Goal: Task Accomplishment & Management: Complete application form

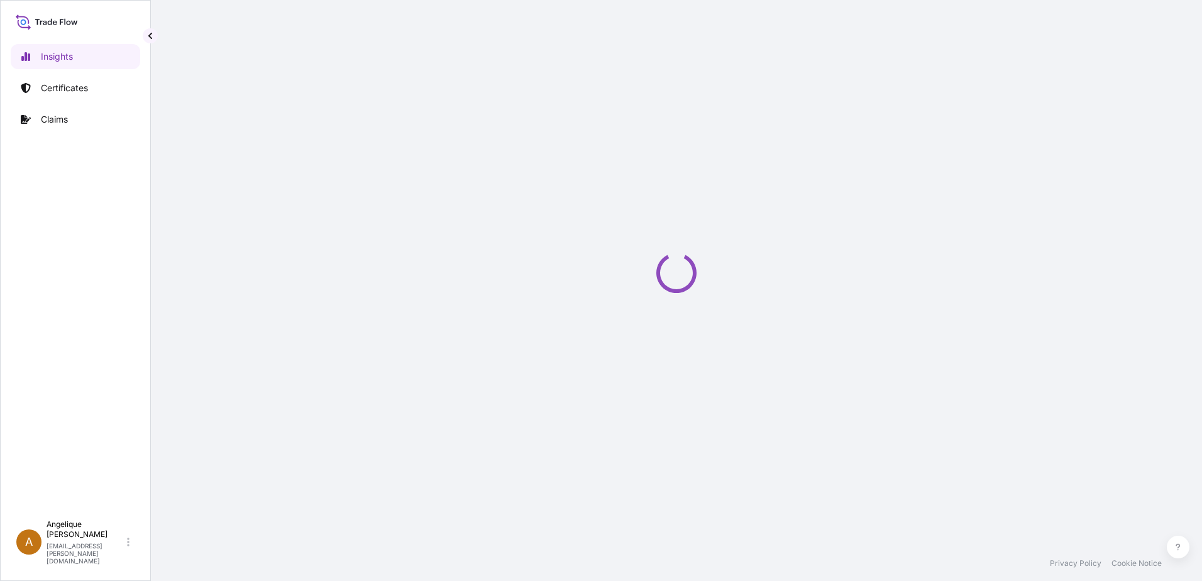
select select "2025"
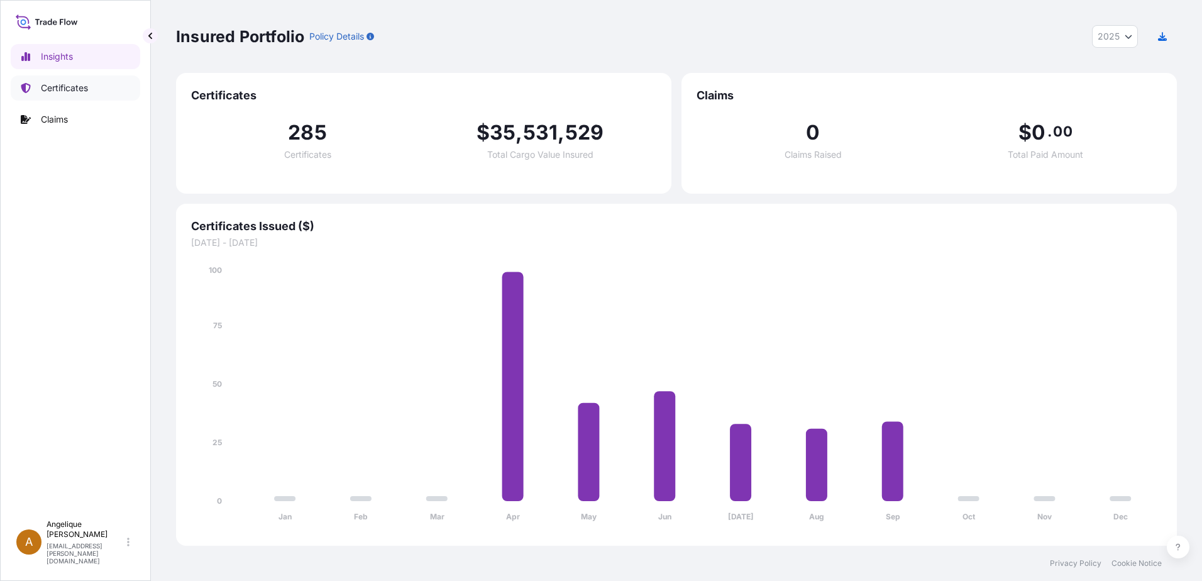
click at [80, 83] on p "Certificates" at bounding box center [64, 88] width 47 height 13
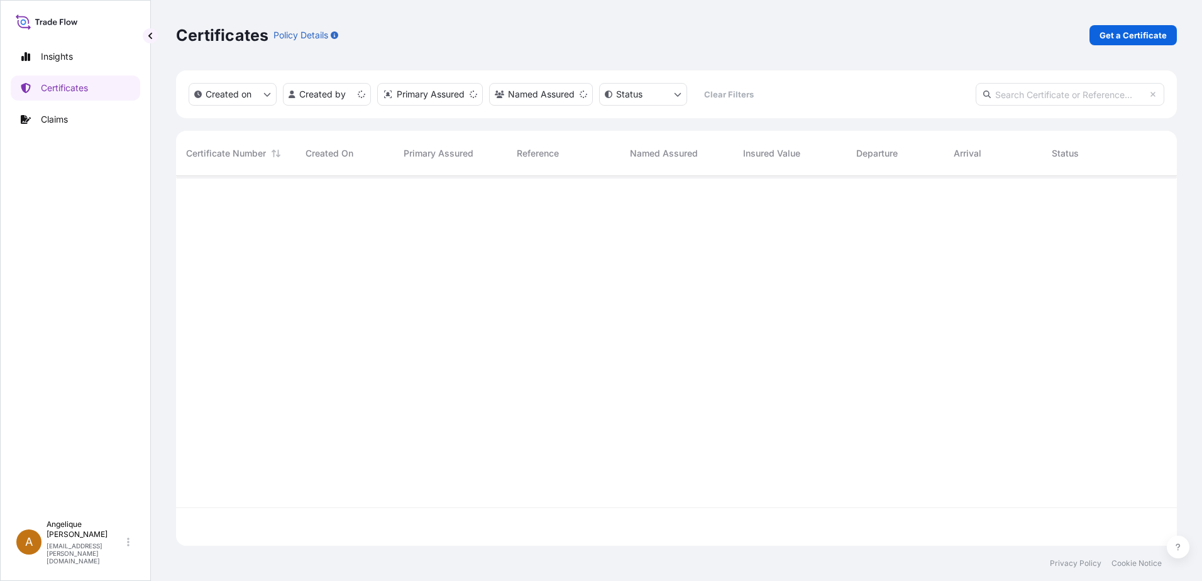
scroll to position [367, 991]
click at [1131, 29] on p "Get a Certificate" at bounding box center [1132, 35] width 67 height 13
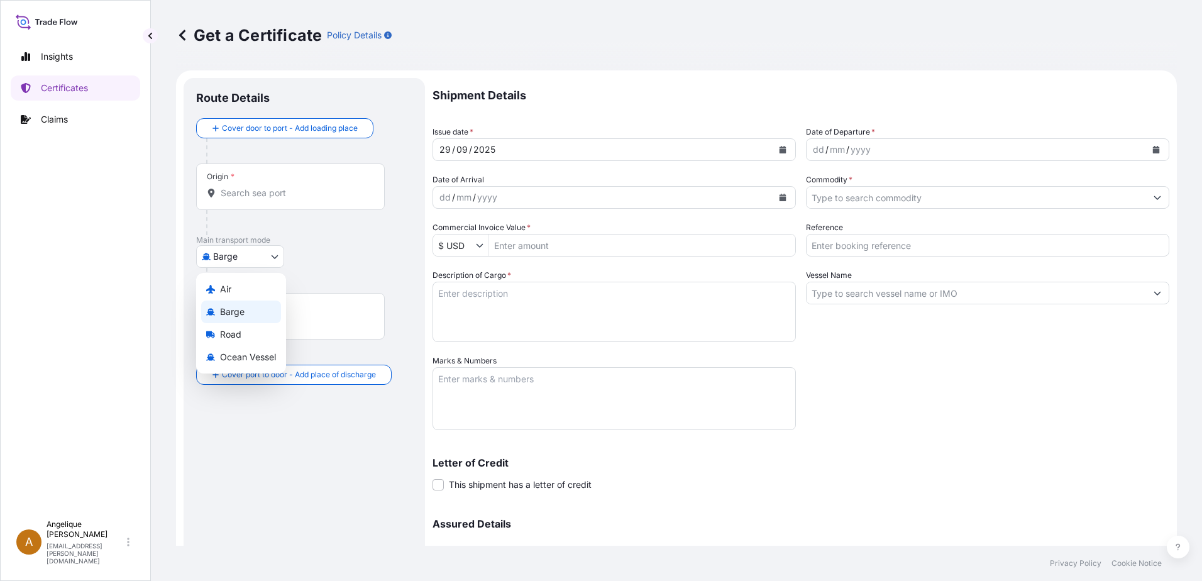
click at [273, 260] on body "Insights Certificates Claims A [PERSON_NAME] [PERSON_NAME][EMAIL_ADDRESS][PERSO…" at bounding box center [601, 290] width 1202 height 581
click at [248, 354] on span "Ocean Vessel" at bounding box center [248, 357] width 56 height 13
select select "Ocean Vessel"
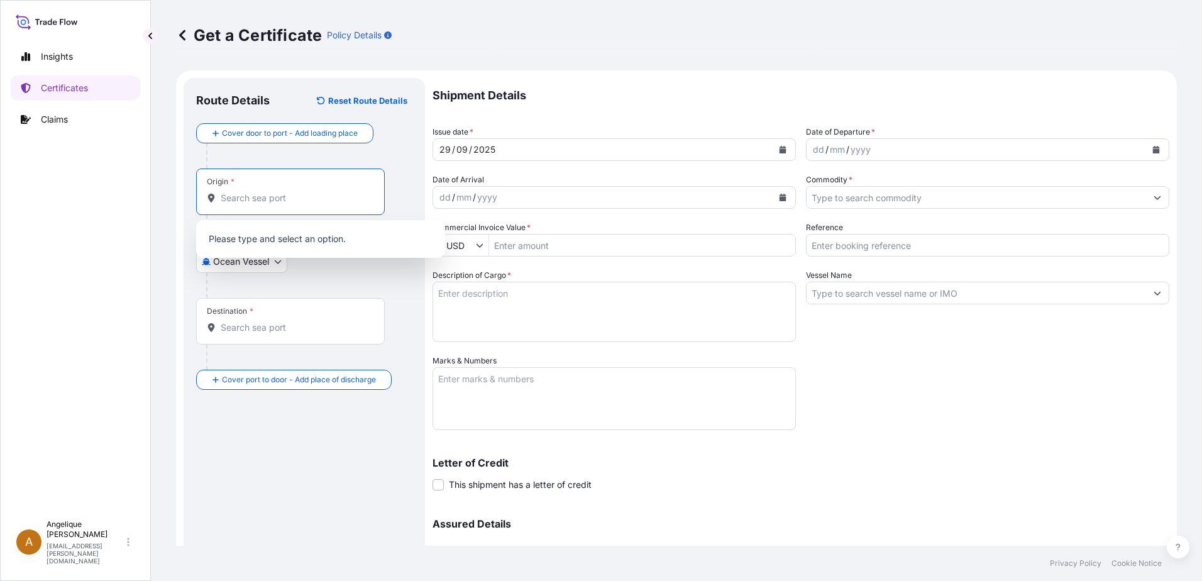
click at [233, 199] on input "Origin *" at bounding box center [295, 198] width 148 height 13
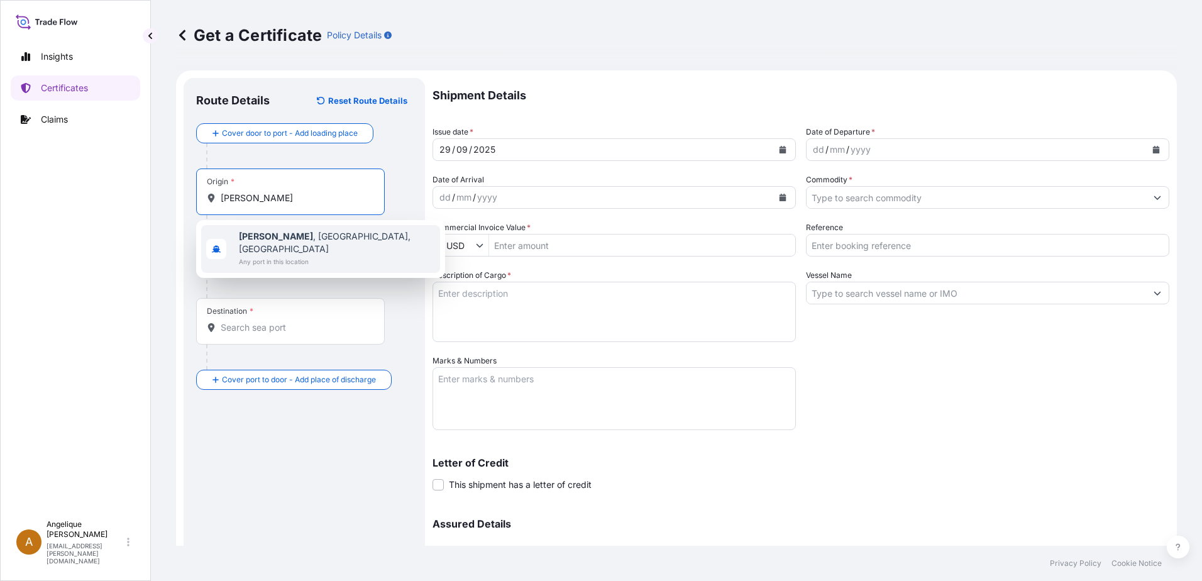
click at [268, 232] on b "Guymon" at bounding box center [276, 236] width 74 height 11
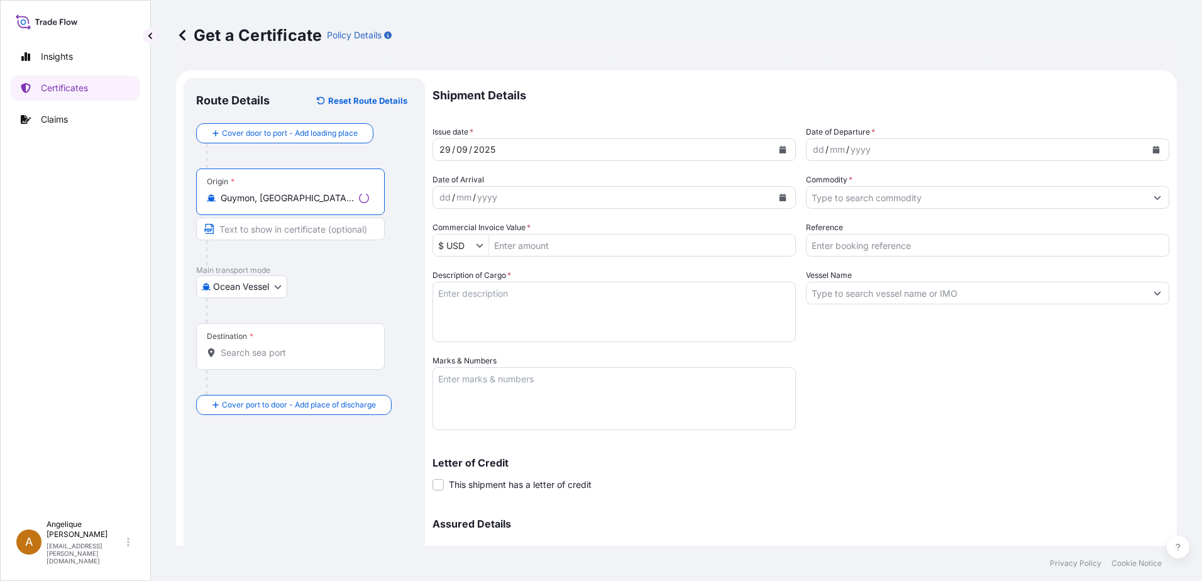
type input "Guymon, OK, USA"
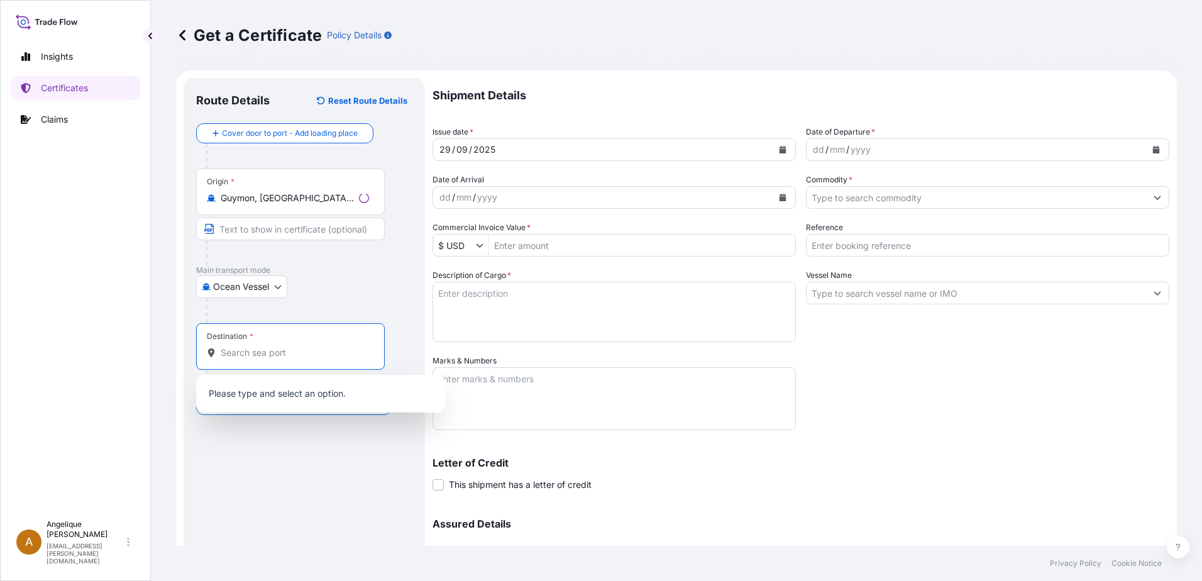
click at [247, 353] on input "Destination *" at bounding box center [295, 352] width 148 height 13
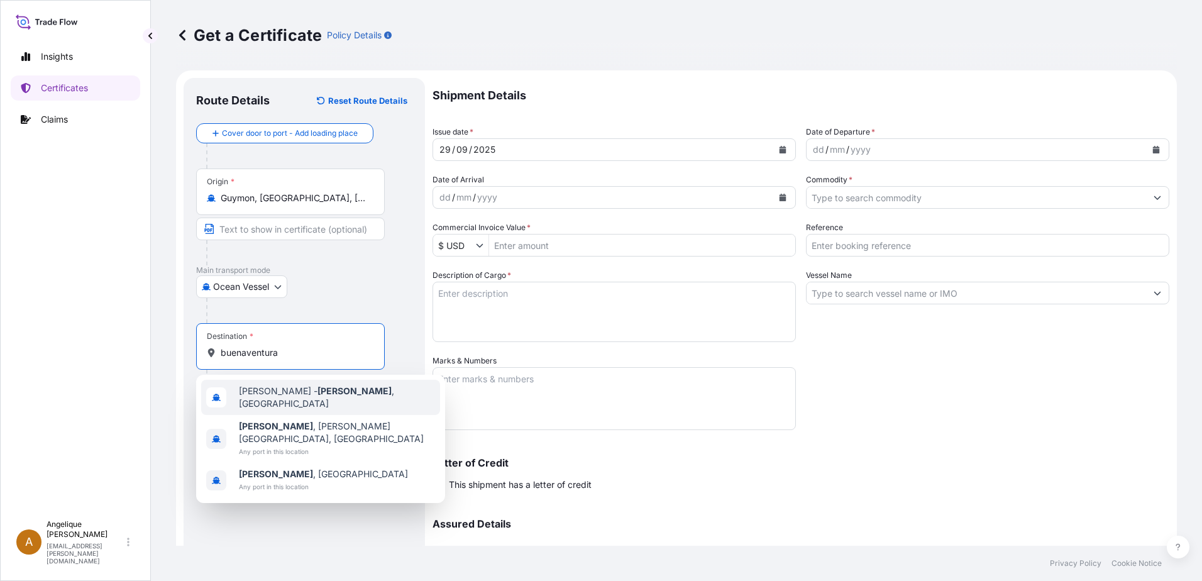
click at [333, 400] on span "COBUN - Buenaventura , Colombia" at bounding box center [337, 397] width 196 height 25
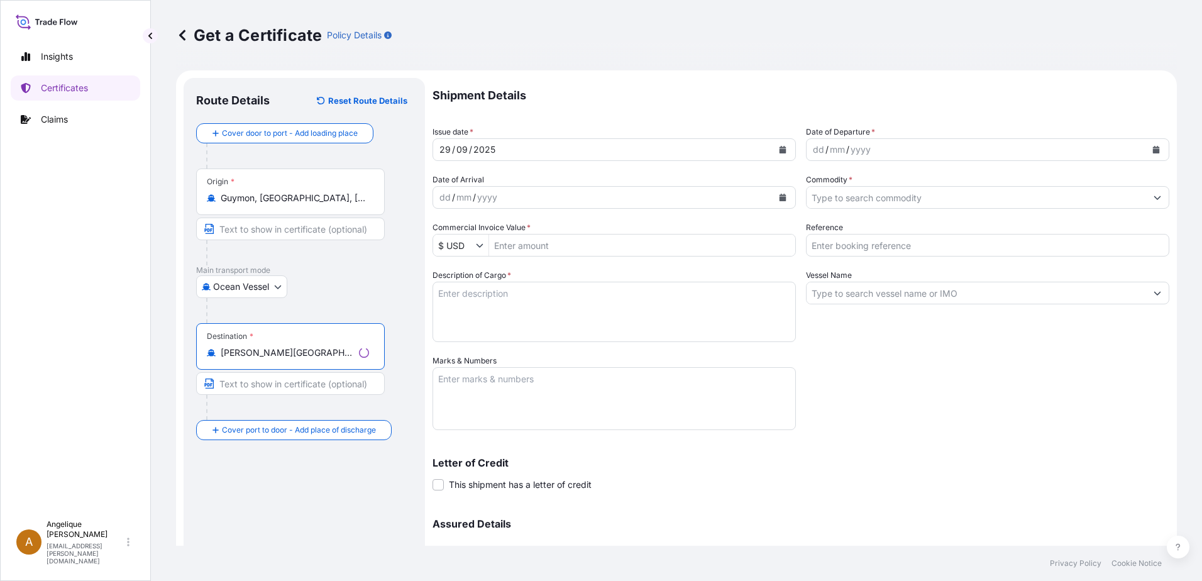
type input "COBUN - Buenaventura, Colombia"
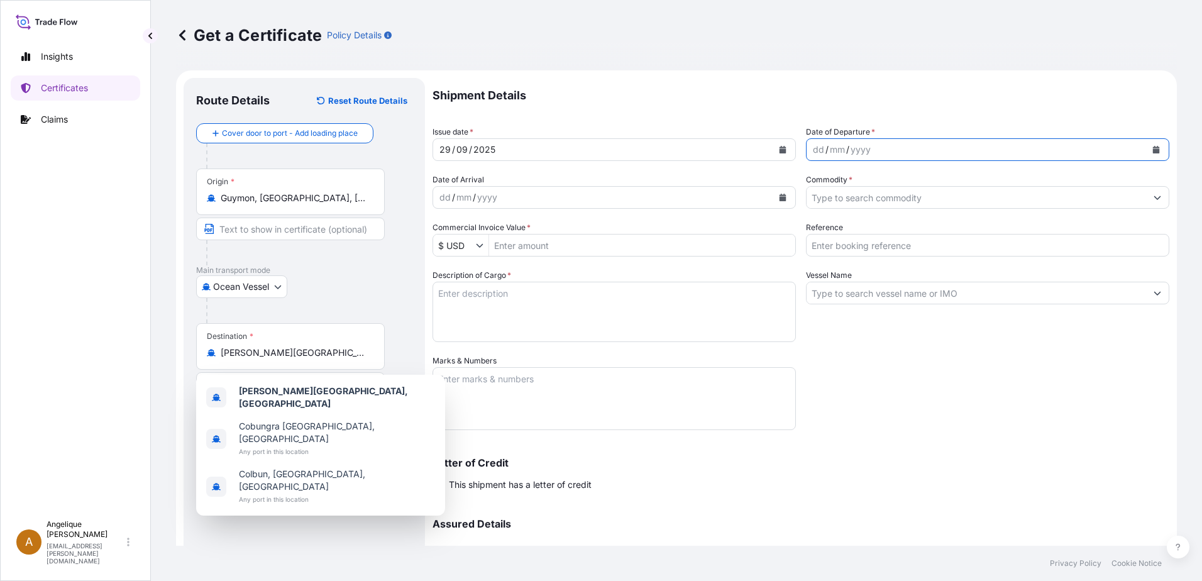
click at [1150, 153] on button "Calendar" at bounding box center [1156, 150] width 20 height 20
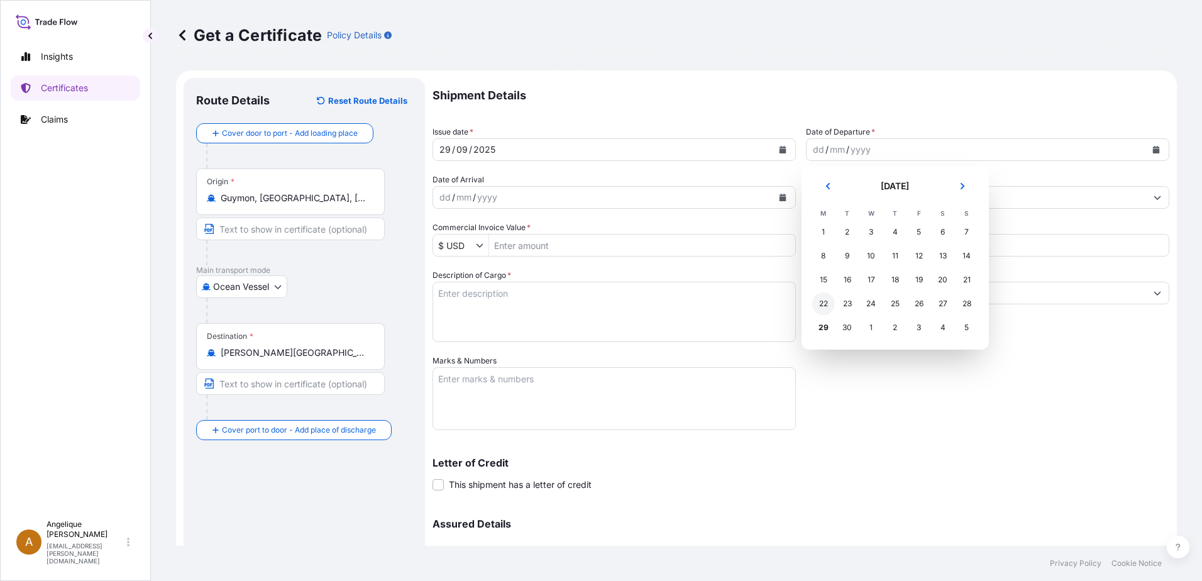
click at [823, 305] on div "22" at bounding box center [823, 303] width 23 height 23
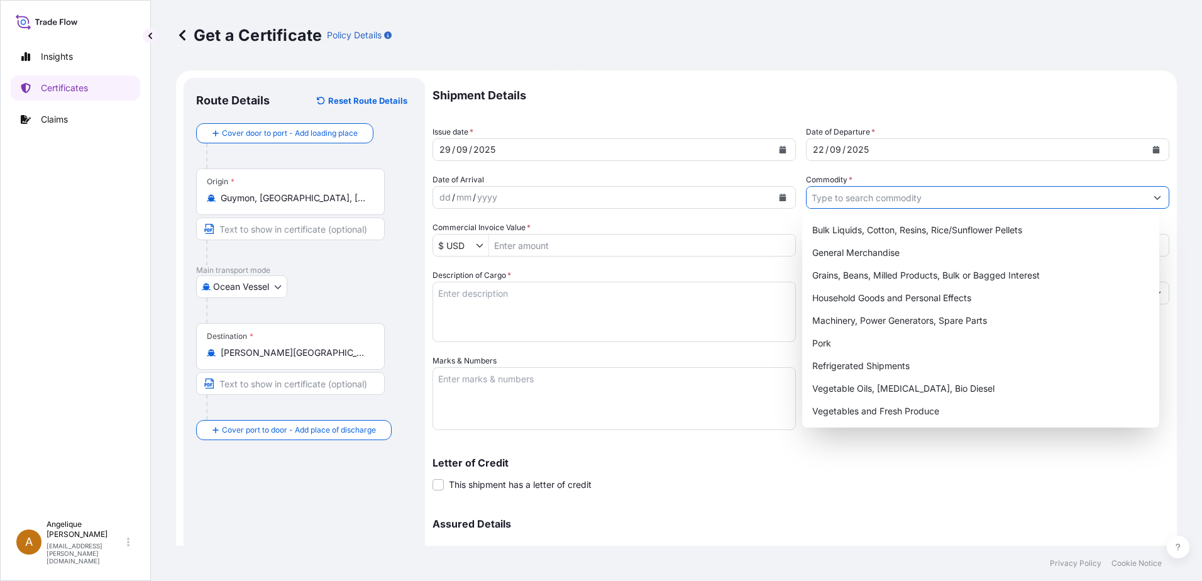
click at [833, 195] on input "Commodity *" at bounding box center [975, 197] width 339 height 23
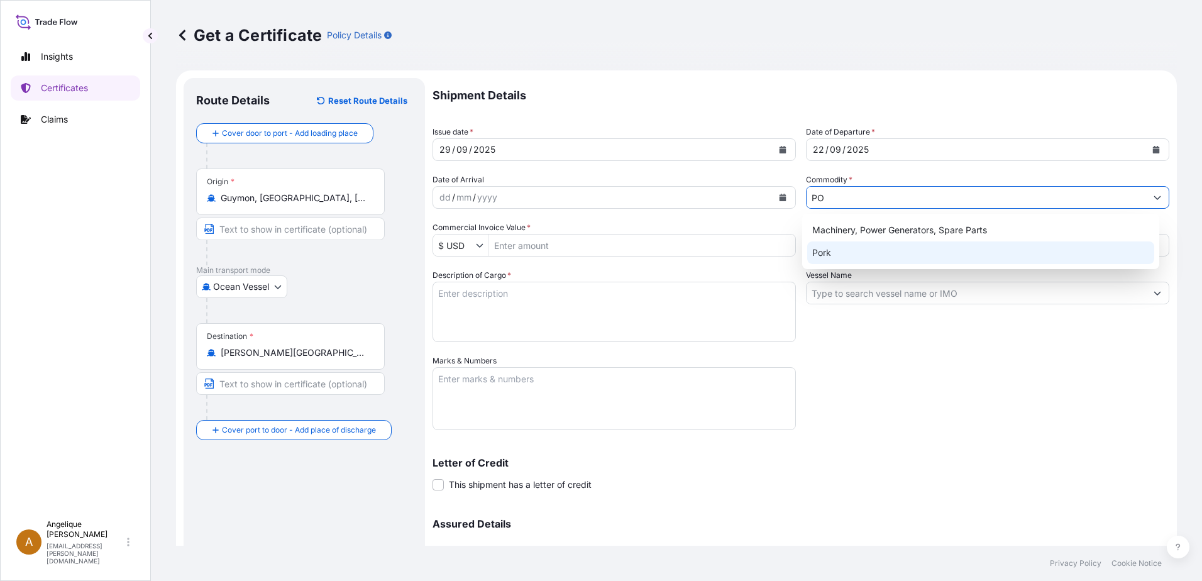
click at [850, 251] on div "Pork" at bounding box center [981, 252] width 348 height 23
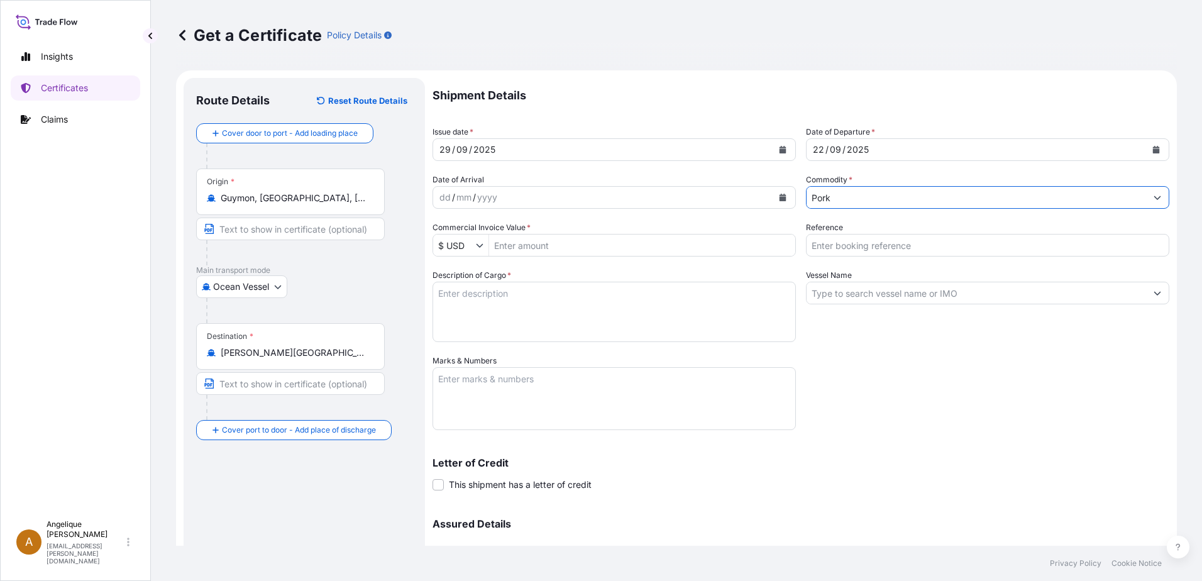
type input "Pork"
click at [563, 248] on input "Commercial Invoice Value *" at bounding box center [642, 245] width 306 height 23
click at [523, 248] on input "Commercial Invoice Value *" at bounding box center [642, 245] width 306 height 23
type input "63,015.41"
type input "2907995"
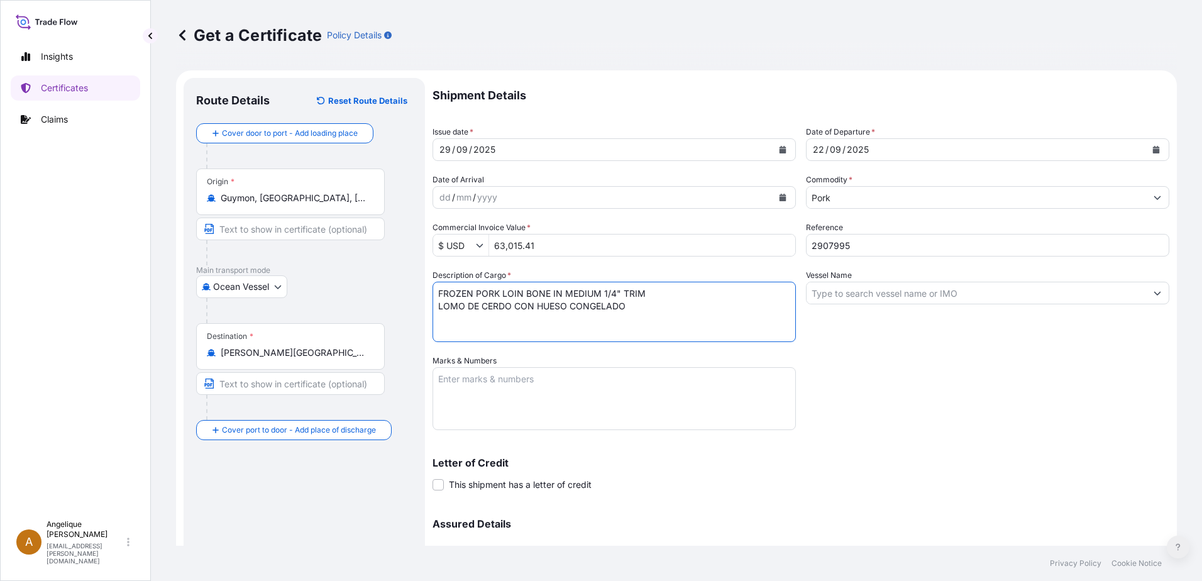
type textarea "FROZEN PORK LOIN BONE IN MEDIUM 1/4" TRIM LOMO DE CERDO CON HUESO CONGELADO"
click at [864, 299] on input "Vessel Name" at bounding box center [975, 293] width 339 height 23
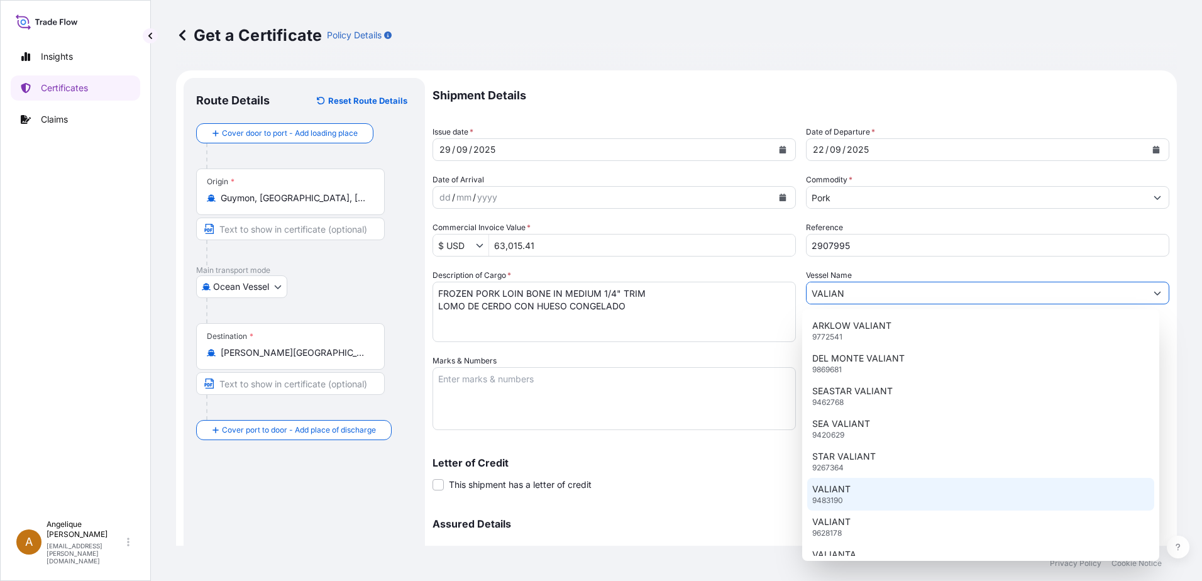
click at [908, 488] on div "VALIANT 9483190" at bounding box center [981, 494] width 348 height 33
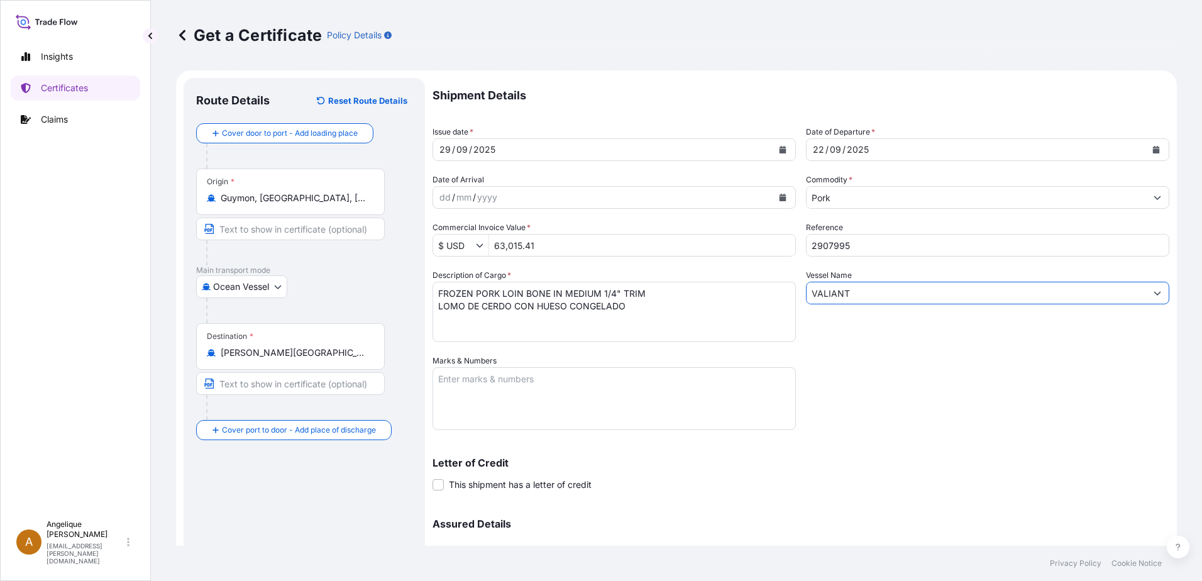
type input "VALIANT"
click at [476, 380] on textarea "Marks & Numbers" at bounding box center [613, 398] width 363 height 63
type textarea "2907995"
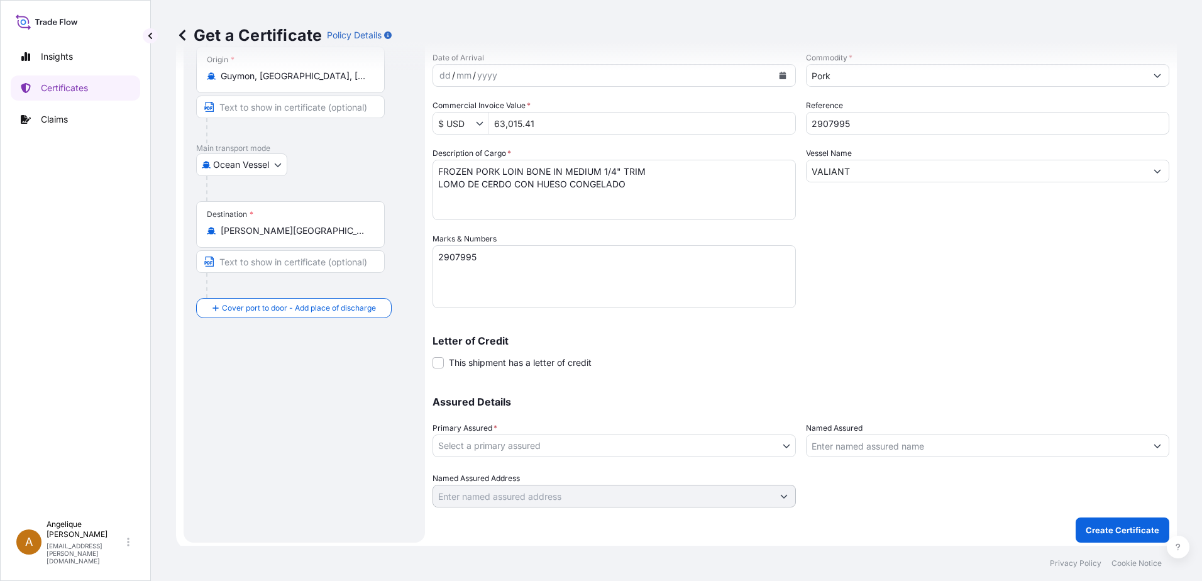
scroll to position [126, 0]
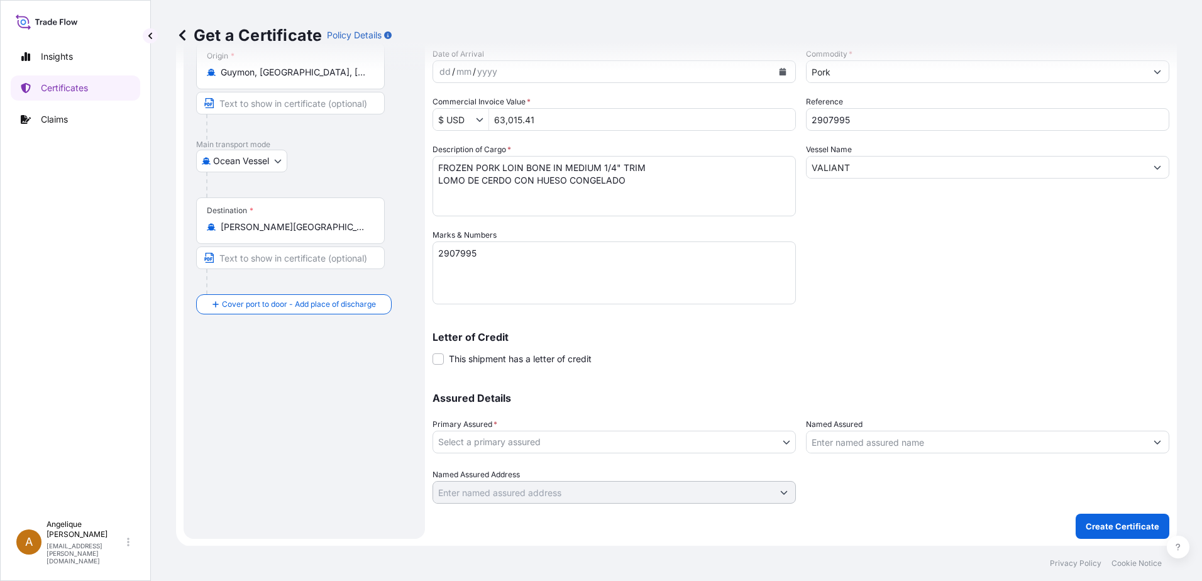
click at [539, 444] on body "Insights Certificates Claims A Angelique Gutierrez angelique.gutierrez@seaboard…" at bounding box center [601, 290] width 1202 height 581
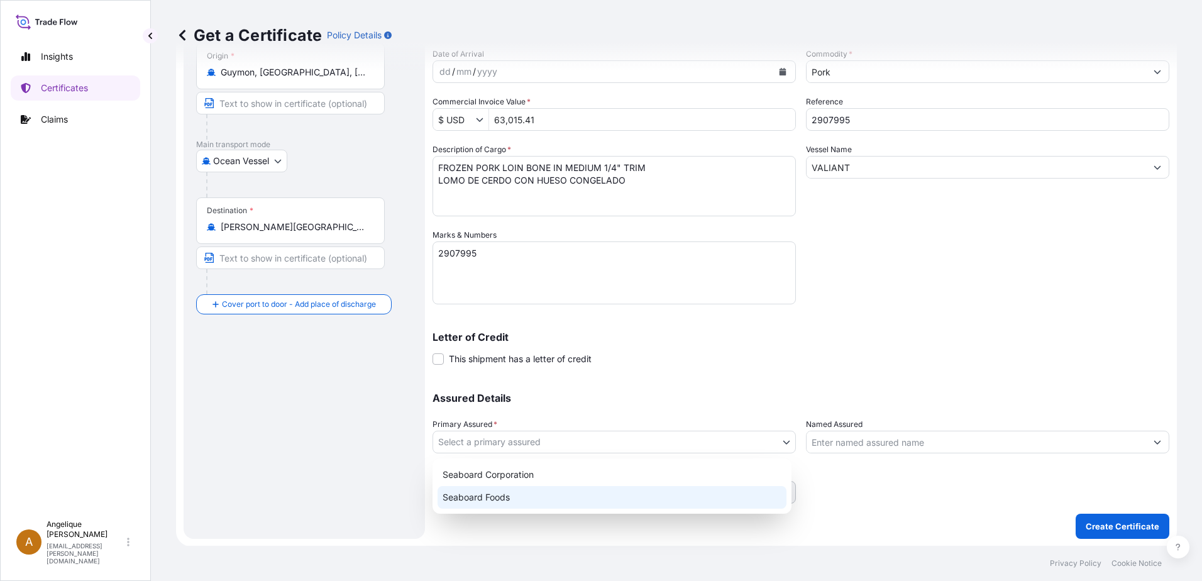
click at [517, 497] on div "Seaboard Foods" at bounding box center [611, 497] width 349 height 23
select select "31638"
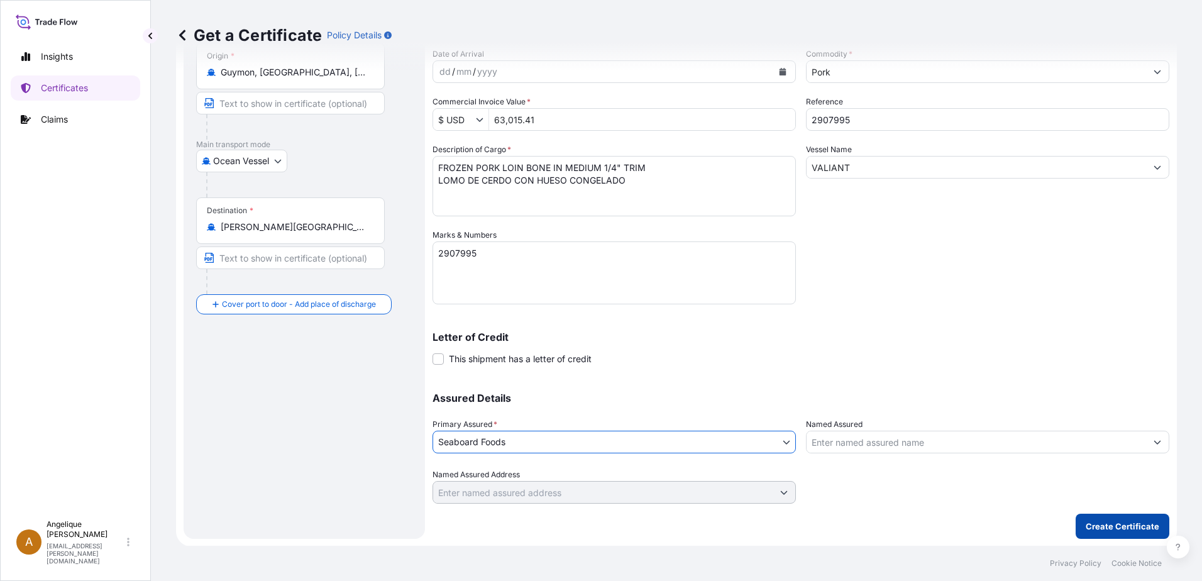
click at [1098, 528] on p "Create Certificate" at bounding box center [1123, 526] width 74 height 13
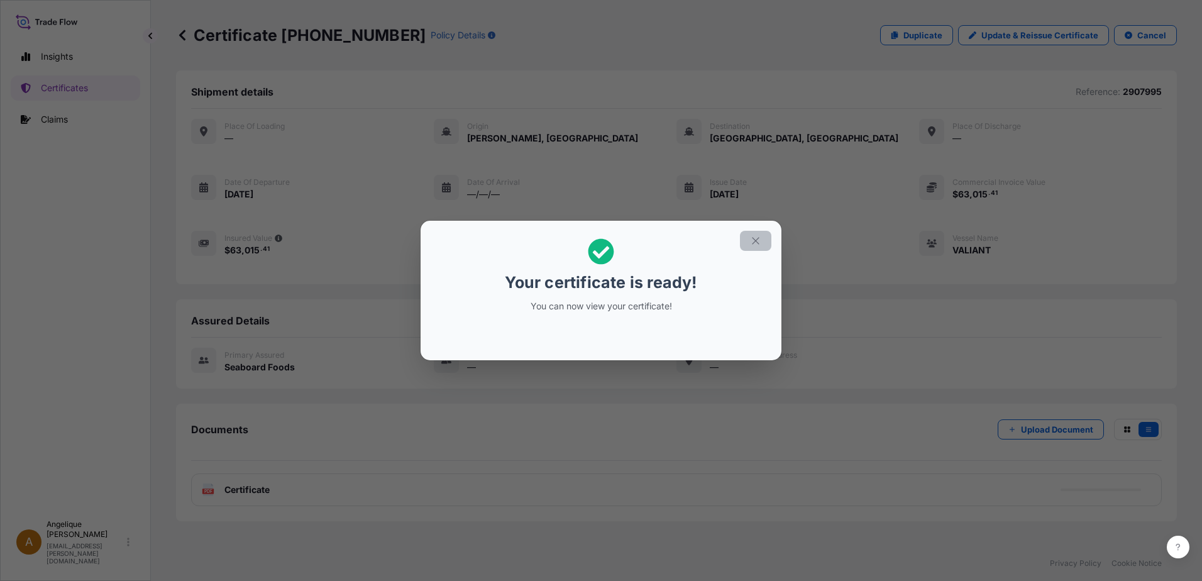
click at [749, 241] on button "button" at bounding box center [755, 241] width 31 height 20
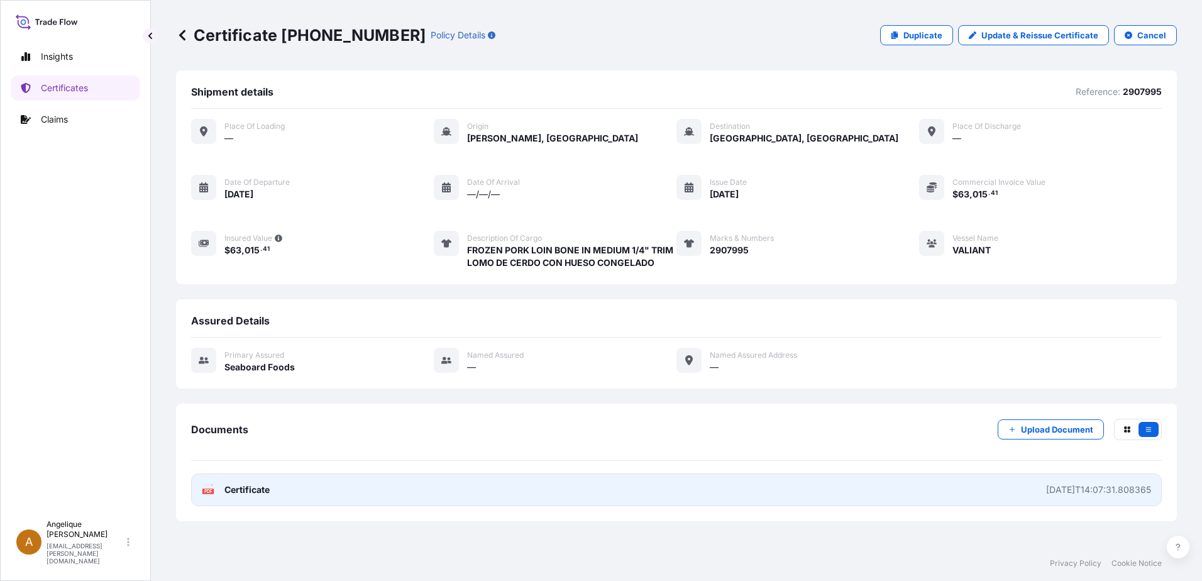
click at [651, 488] on link "PDF Certificate 2025-09-29T14:07:31.808365" at bounding box center [676, 489] width 971 height 33
